Goal: Find specific page/section: Find specific page/section

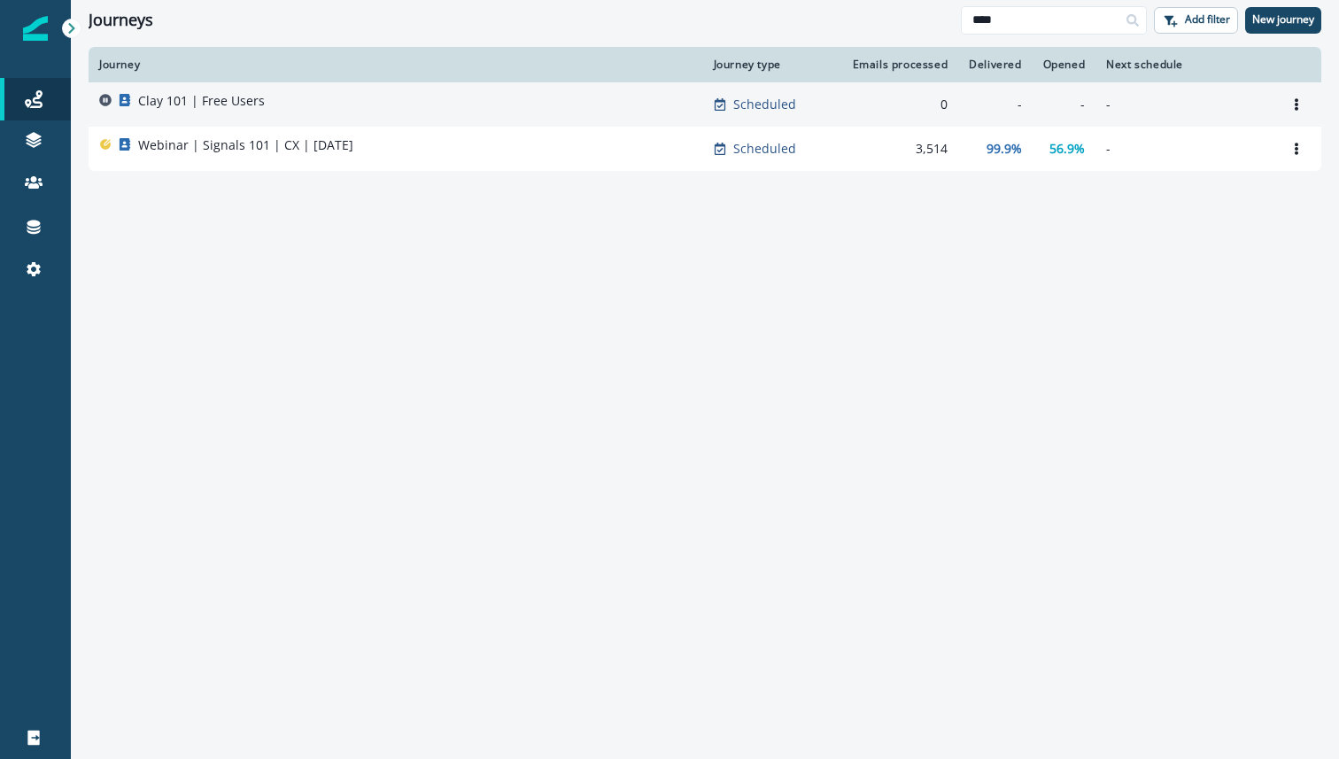
click at [203, 100] on p "Clay 101 | Free Users" at bounding box center [201, 101] width 127 height 18
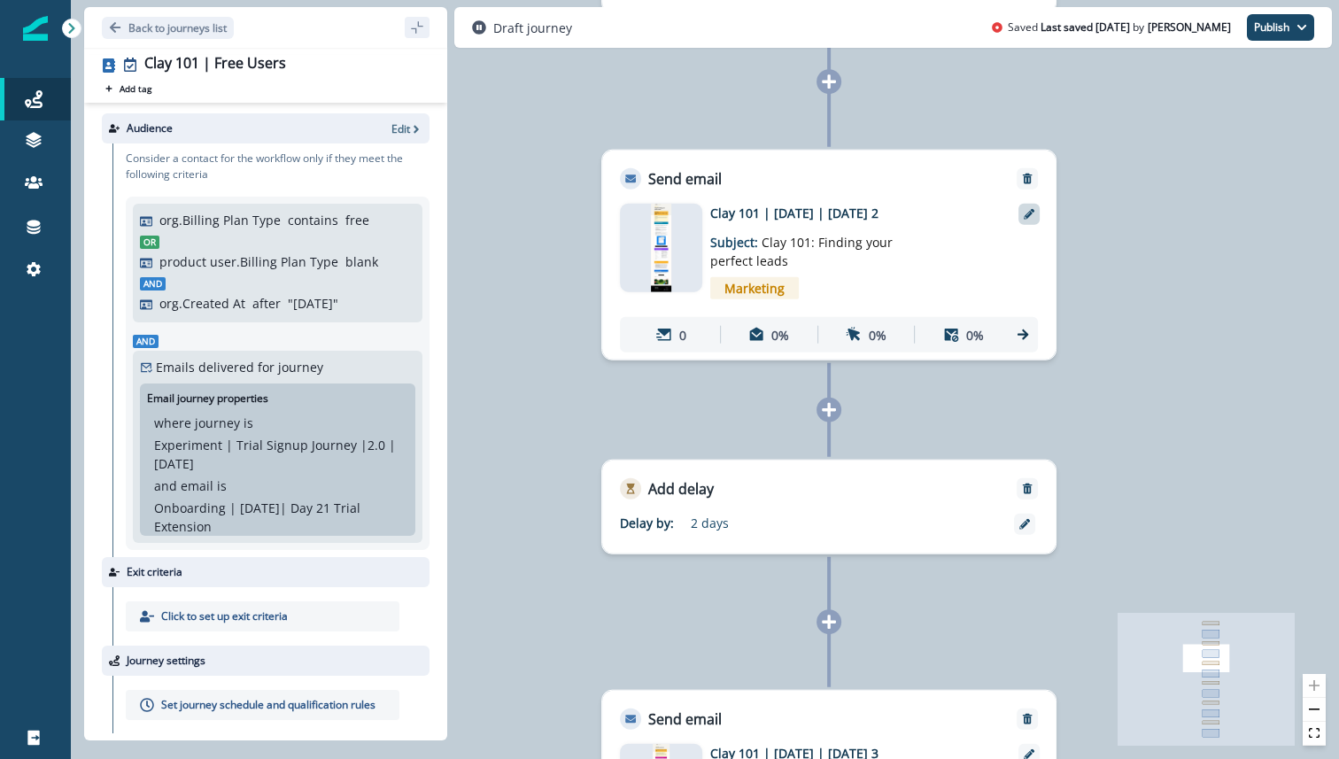
click at [1036, 218] on div at bounding box center [1028, 214] width 21 height 21
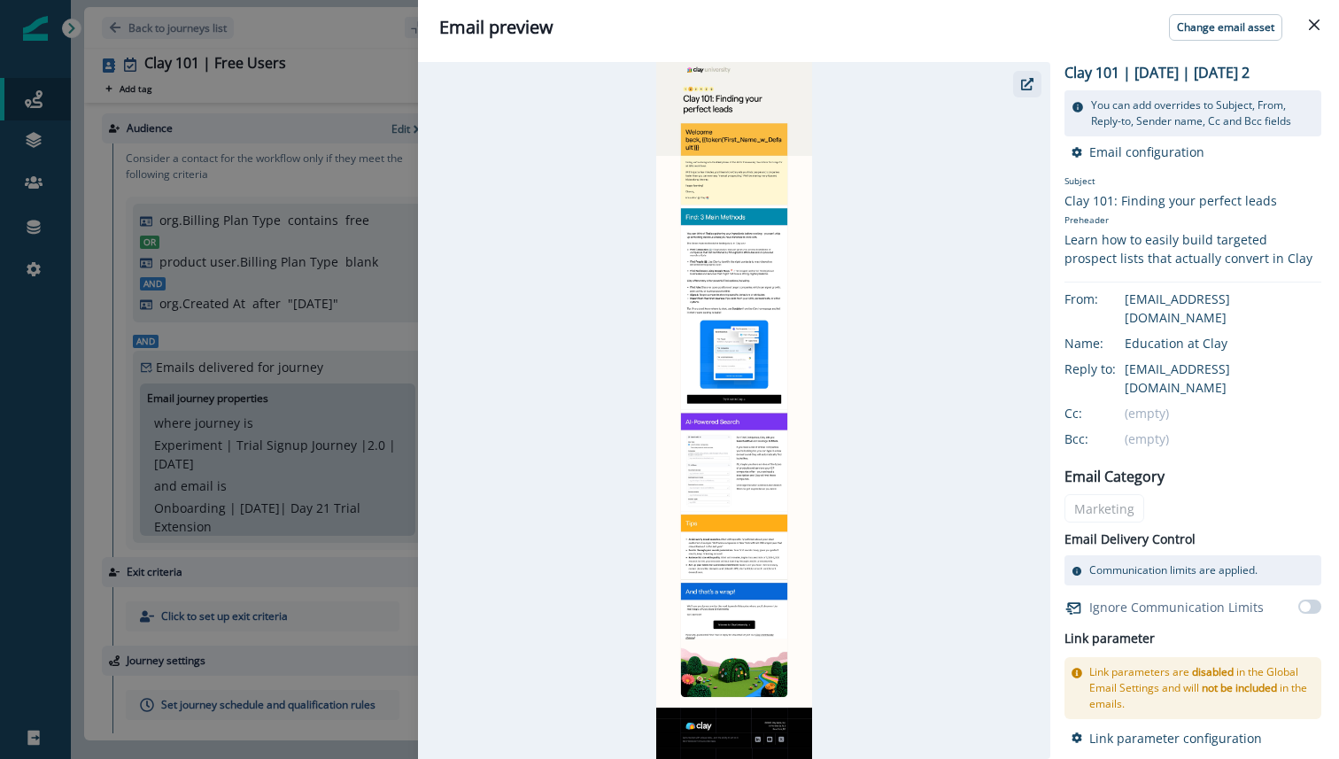
click at [1014, 91] on button "button" at bounding box center [1027, 84] width 28 height 27
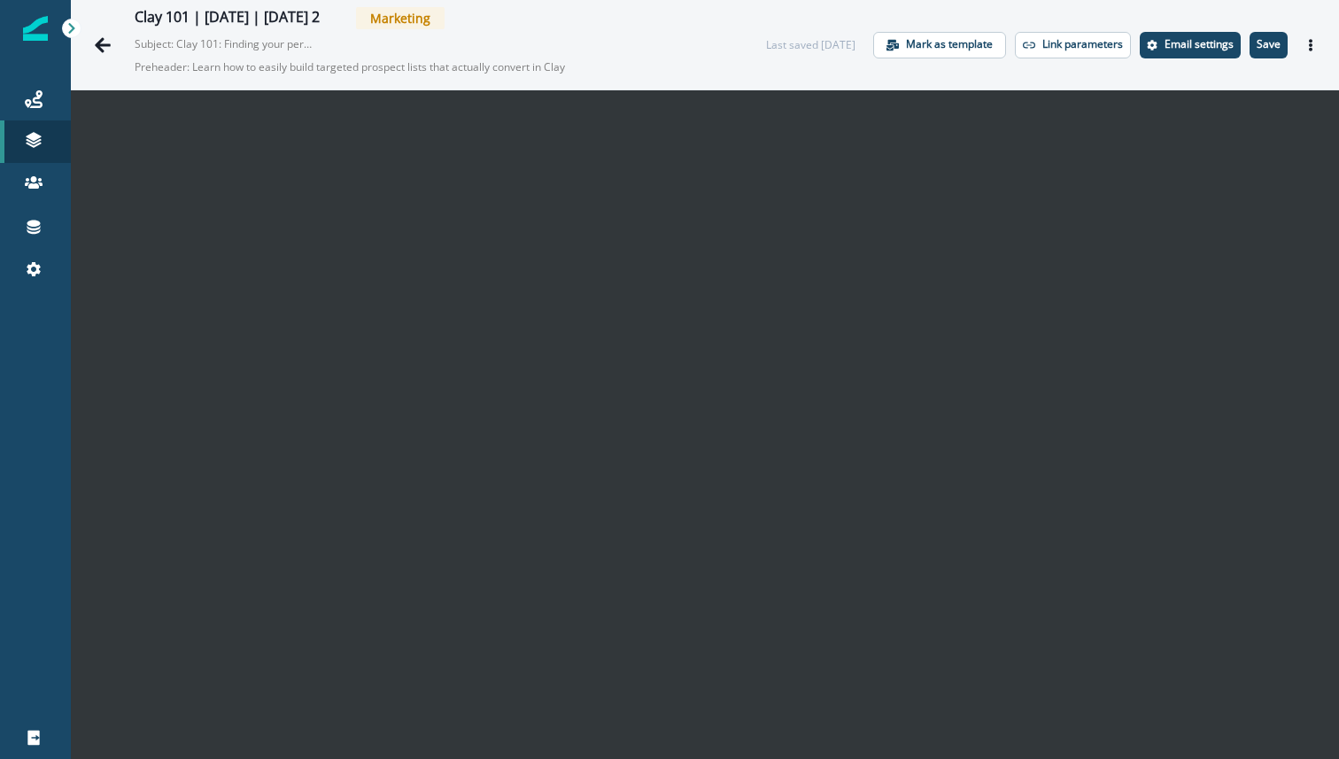
scroll to position [28, 0]
